Goal: Information Seeking & Learning: Learn about a topic

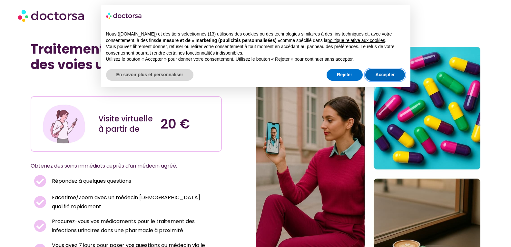
click at [386, 74] on font "Accepter" at bounding box center [385, 74] width 19 height 5
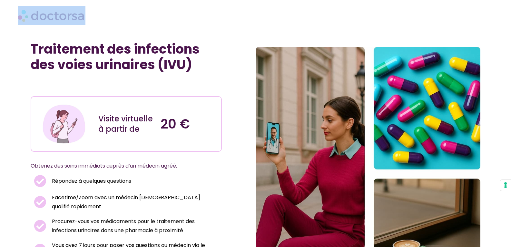
drag, startPoint x: 515, startPoint y: 12, endPoint x: 513, endPoint y: 23, distance: 10.8
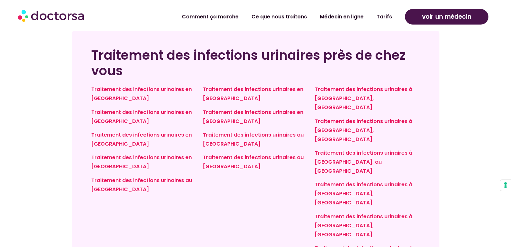
scroll to position [1724, 0]
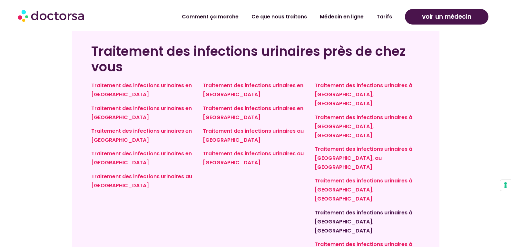
click at [354, 209] on font "Traitement des infections urinaires à Lisbonne, Portugal" at bounding box center [364, 221] width 98 height 25
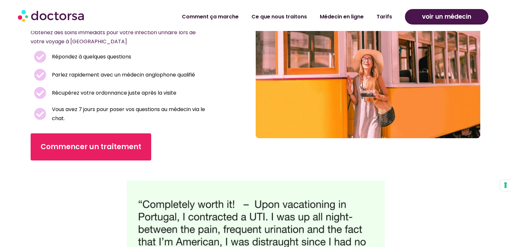
scroll to position [183, 0]
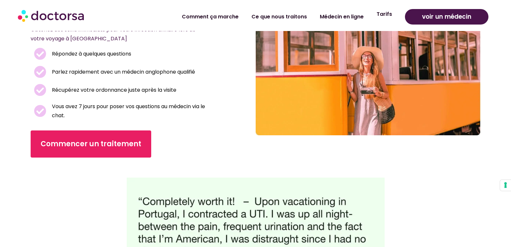
click at [387, 12] on font "Tarifs" at bounding box center [384, 13] width 15 height 7
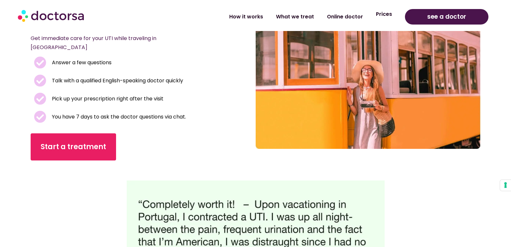
scroll to position [181, 0]
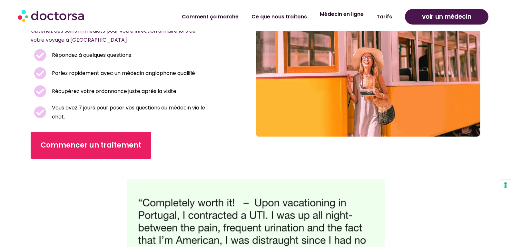
click at [340, 16] on font "Médecin en ligne" at bounding box center [342, 13] width 44 height 7
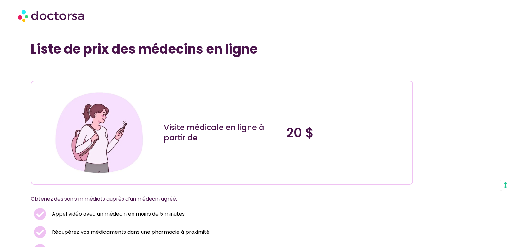
click at [304, 49] on h1 "Liste de prix des médecins en ligne" at bounding box center [222, 48] width 382 height 15
click at [283, 49] on h1 "Liste de prix des médecins en ligne" at bounding box center [222, 48] width 382 height 15
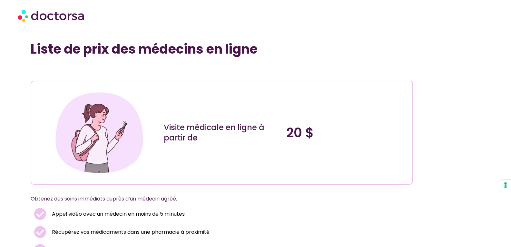
click at [283, 49] on h1 "Liste de prix des médecins en ligne" at bounding box center [222, 48] width 382 height 15
